Goal: Task Accomplishment & Management: Manage account settings

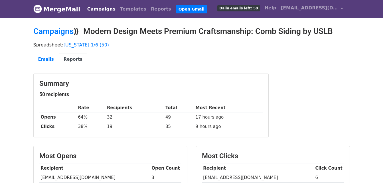
click at [95, 10] on link "Campaigns" at bounding box center [101, 8] width 33 height 11
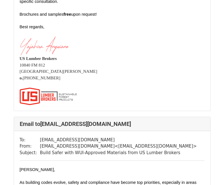
scroll to position [4426, 0]
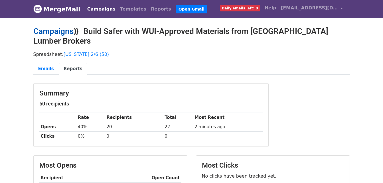
click at [44, 35] on link "Campaigns" at bounding box center [53, 31] width 40 height 9
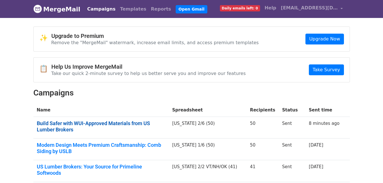
click at [100, 123] on link "Build Safer with WUI-Approved Materials from US Lumber Brokers" at bounding box center [101, 126] width 129 height 12
click at [73, 123] on link "Build Safer with WUI-Approved Materials from US Lumber Brokers" at bounding box center [100, 126] width 127 height 12
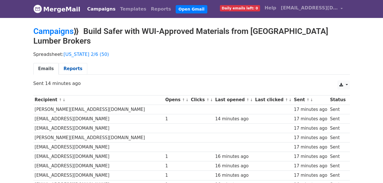
click at [75, 63] on link "Reports" at bounding box center [73, 69] width 29 height 12
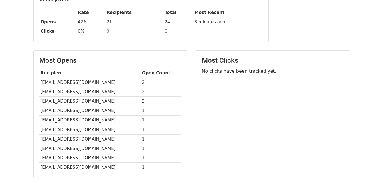
scroll to position [114, 0]
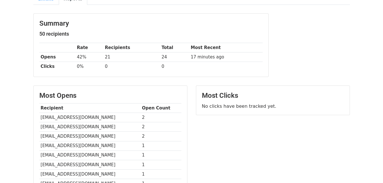
scroll to position [72, 0]
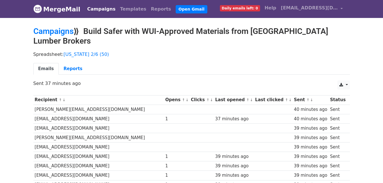
scroll to position [29, 0]
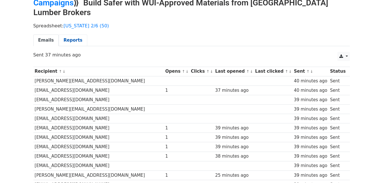
click at [59, 35] on link "Reports" at bounding box center [73, 41] width 29 height 12
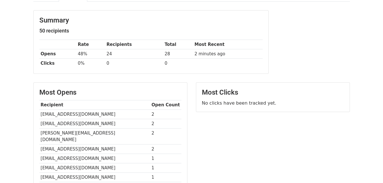
scroll to position [86, 0]
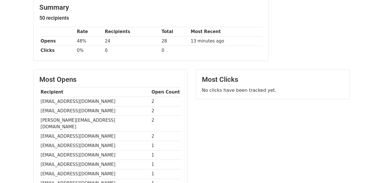
click at [259, 114] on div "Most Clicks No clicks have been tracked yet." at bounding box center [273, 140] width 163 height 140
